Goal: Check status: Check status

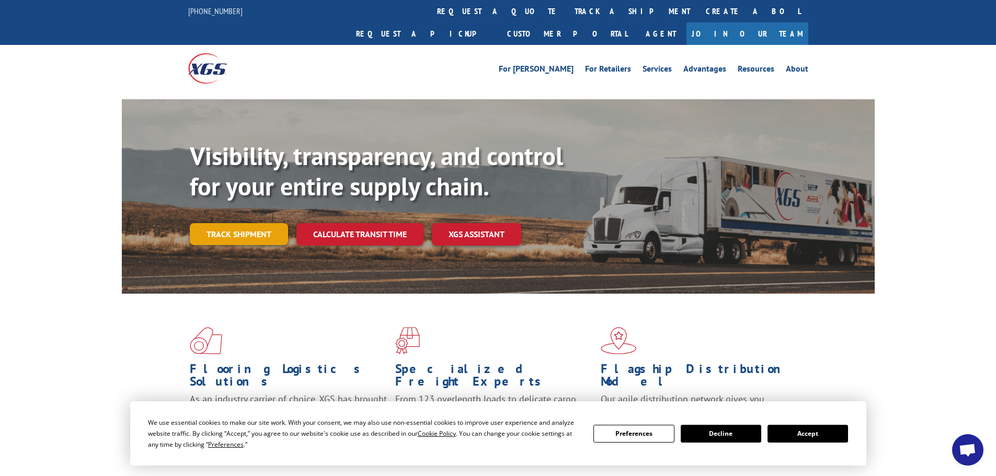
click at [235, 223] on link "Track shipment" at bounding box center [239, 234] width 98 height 22
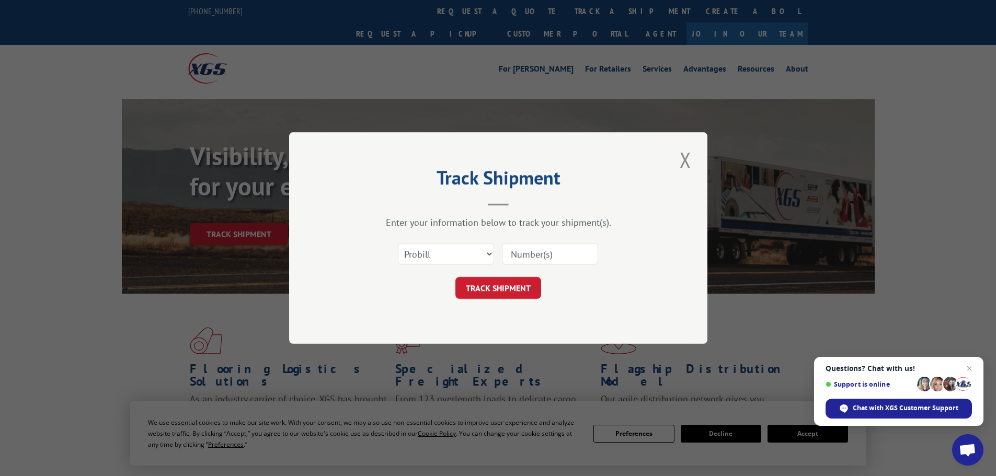
click at [521, 253] on input at bounding box center [550, 254] width 96 height 22
paste input "15340391"
type input "15340391"
click at [488, 249] on select "Select category... Probill BOL PO" at bounding box center [446, 254] width 96 height 22
click at [511, 289] on button "TRACK SHIPMENT" at bounding box center [499, 288] width 86 height 22
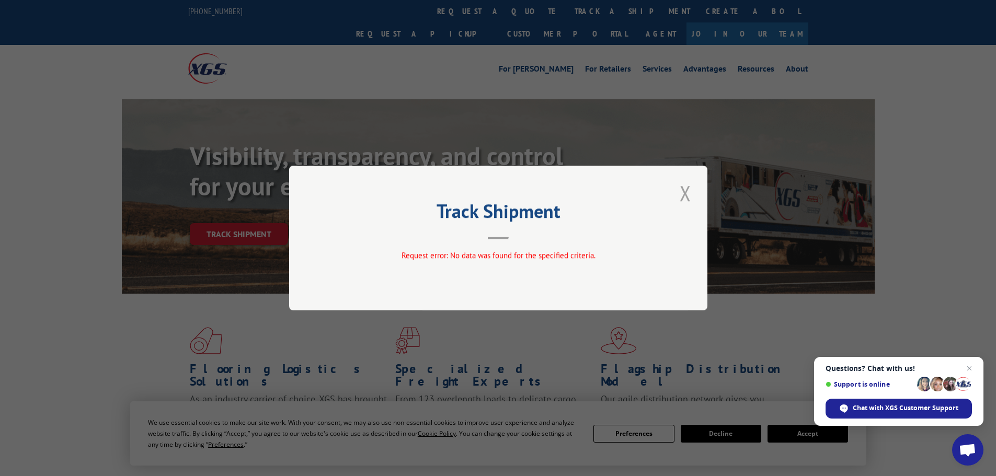
click at [685, 191] on button "Close modal" at bounding box center [686, 193] width 18 height 29
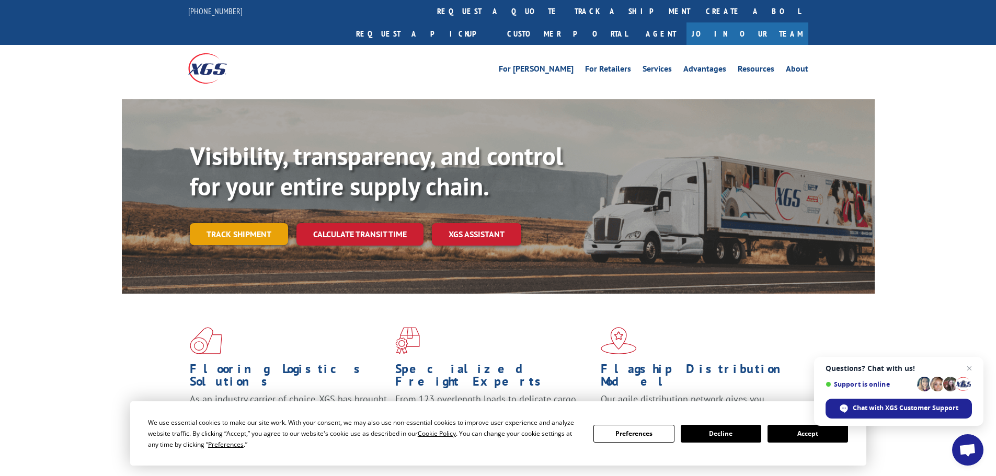
click at [253, 223] on link "Track shipment" at bounding box center [239, 234] width 98 height 22
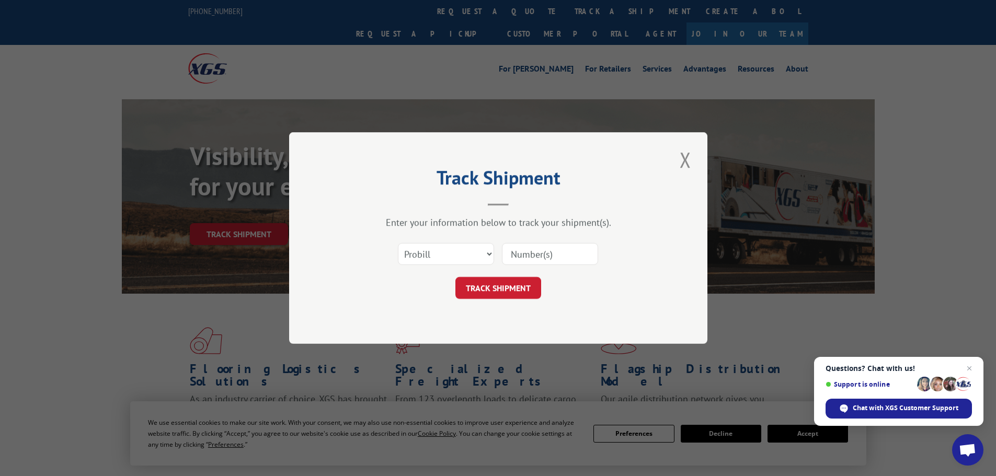
click at [539, 252] on input at bounding box center [550, 254] width 96 height 22
paste input "15340391"
type input "15340391"
click at [485, 252] on select "Select category... Probill BOL PO" at bounding box center [446, 254] width 96 height 22
select select "bol"
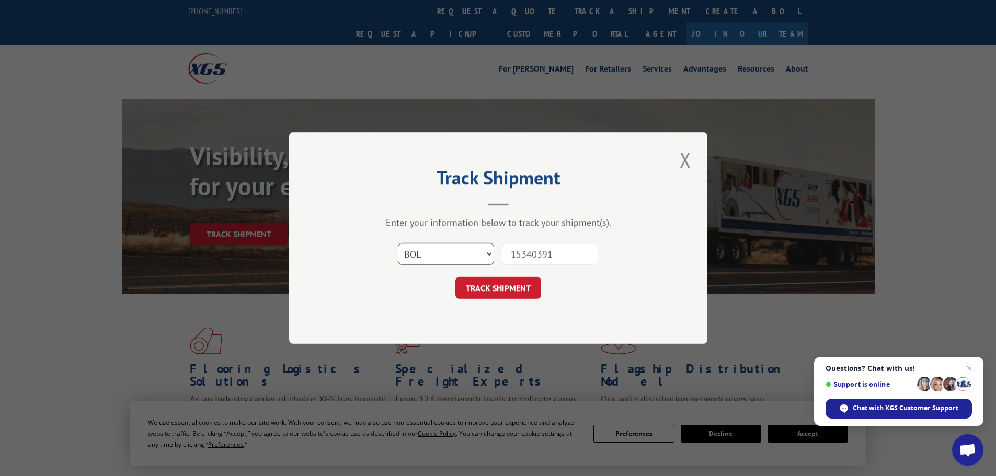
click at [398, 243] on select "Select category... Probill BOL PO" at bounding box center [446, 254] width 96 height 22
click at [503, 283] on button "TRACK SHIPMENT" at bounding box center [499, 288] width 86 height 22
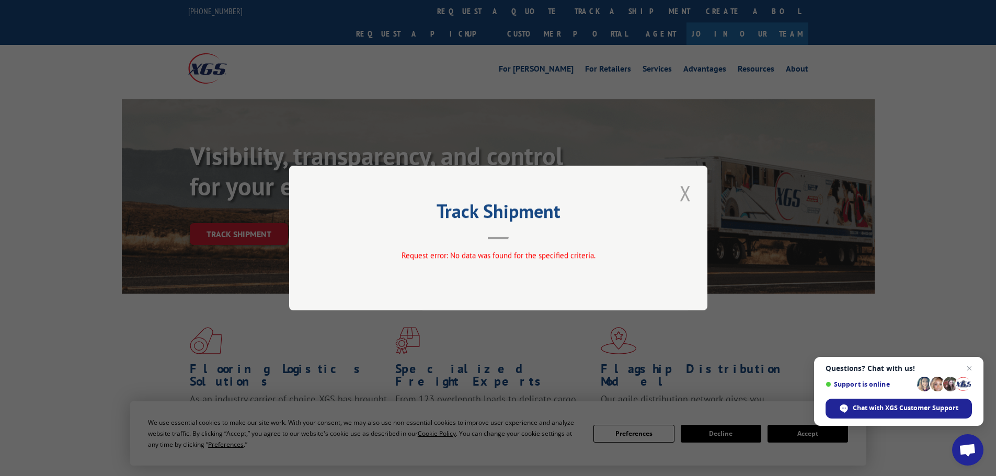
click at [685, 191] on button "Close modal" at bounding box center [686, 193] width 18 height 29
